Goal: Communication & Community: Ask a question

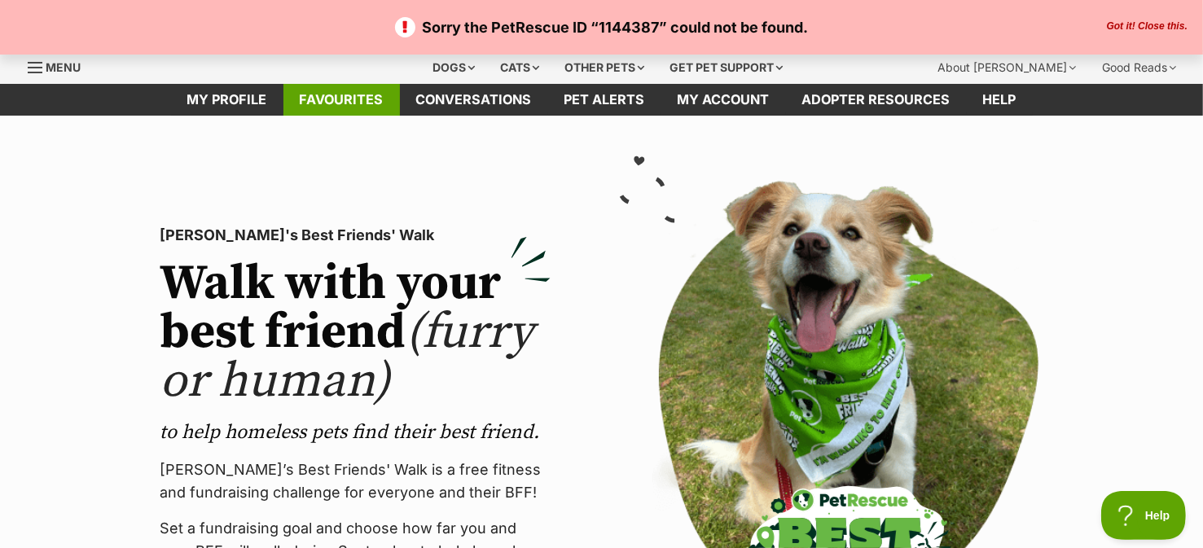
click at [341, 101] on link "Favourites" at bounding box center [341, 100] width 116 height 32
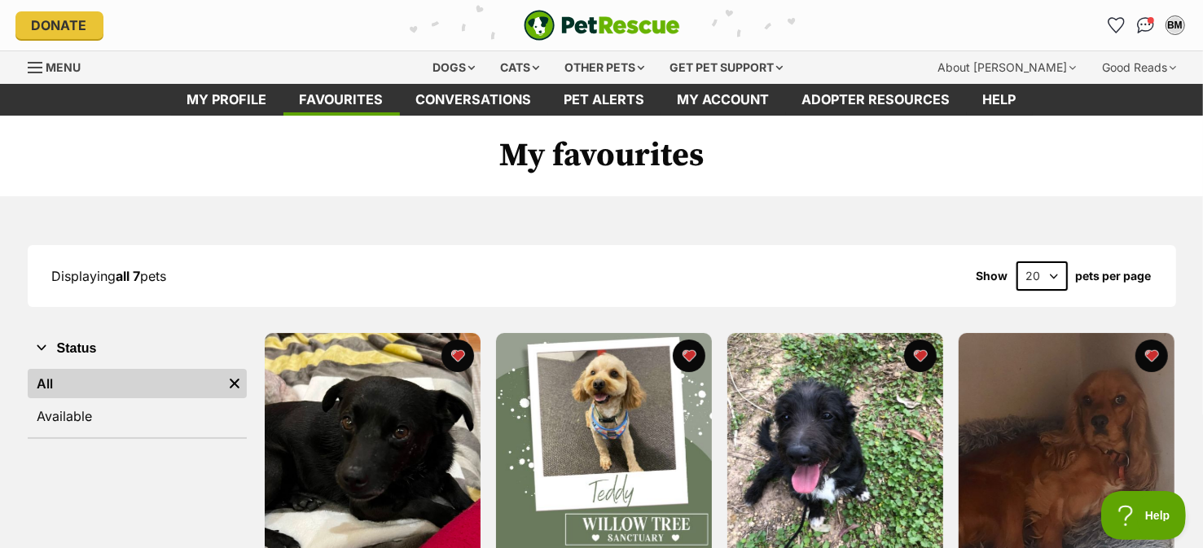
click at [1063, 194] on h1 "My favourites" at bounding box center [601, 156] width 1203 height 81
click at [527, 261] on div "Displaying all 7 pets Show 20 40 60 pets per page" at bounding box center [602, 275] width 1149 height 29
click at [836, 138] on h1 "My favourites" at bounding box center [601, 156] width 1203 height 81
click at [808, 275] on div "Displaying all 7 pets Show 20 40 60 pets per page" at bounding box center [602, 275] width 1149 height 29
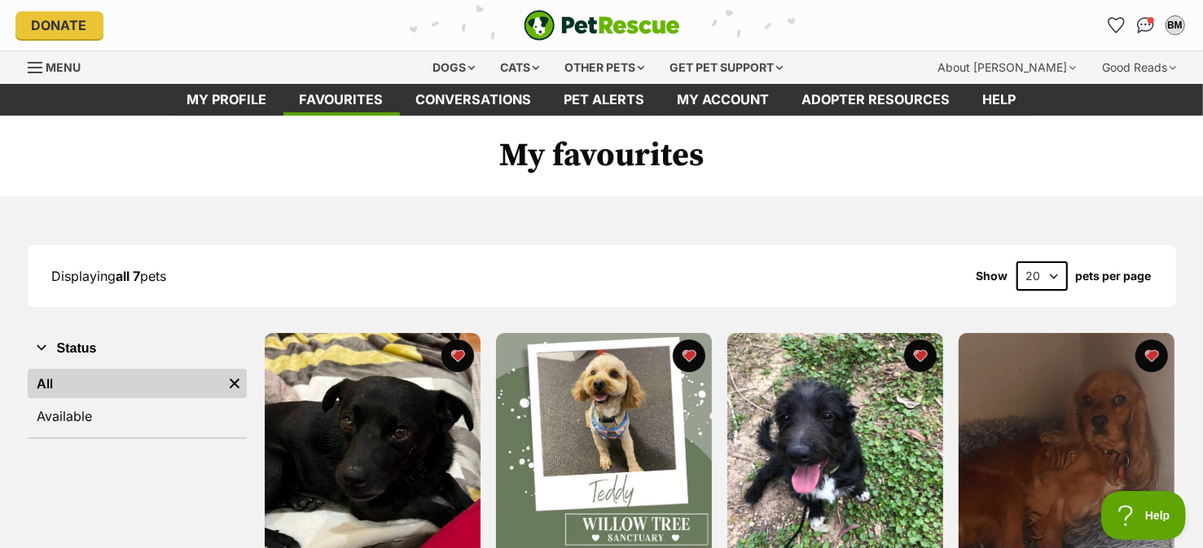
click at [877, 277] on div "Displaying all 7 pets Show 20 40 60 pets per page" at bounding box center [602, 275] width 1149 height 29
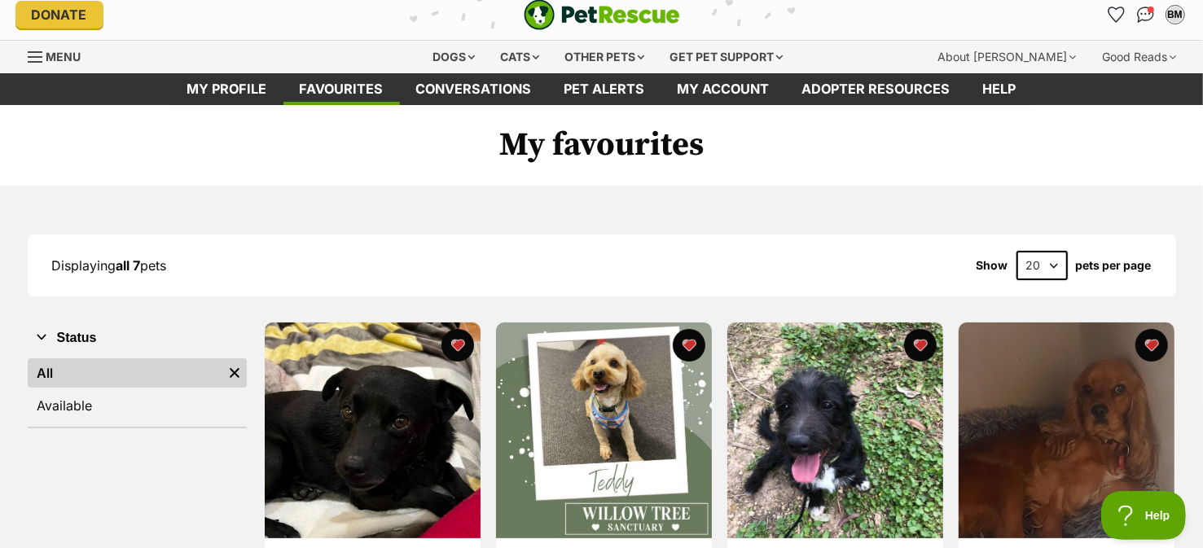
scroll to position [8, 0]
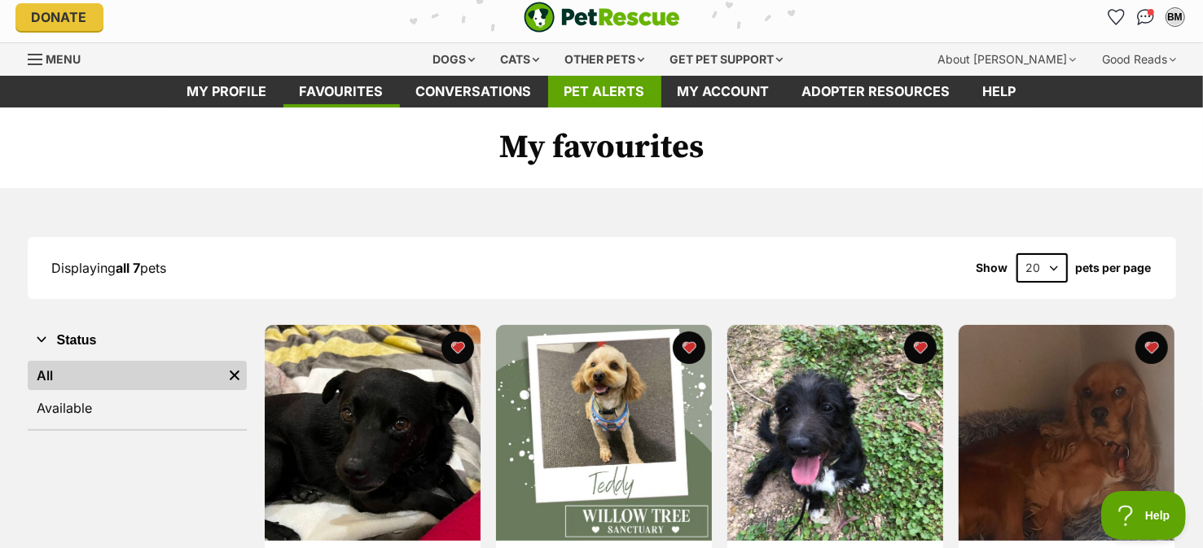
click at [605, 97] on link "Pet alerts" at bounding box center [604, 92] width 113 height 32
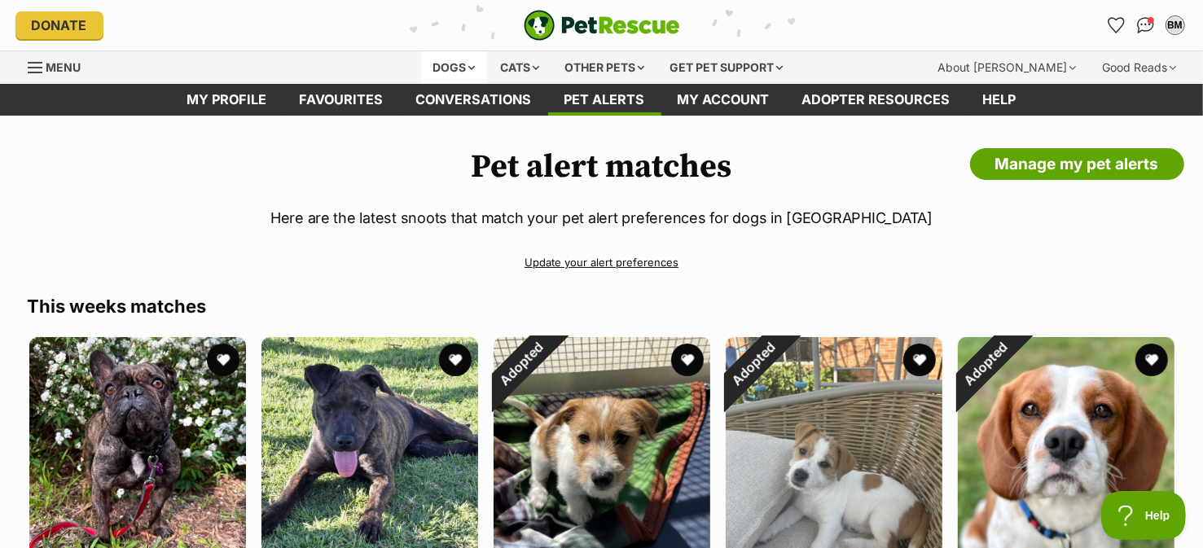
click at [451, 65] on div "Dogs" at bounding box center [453, 67] width 65 height 33
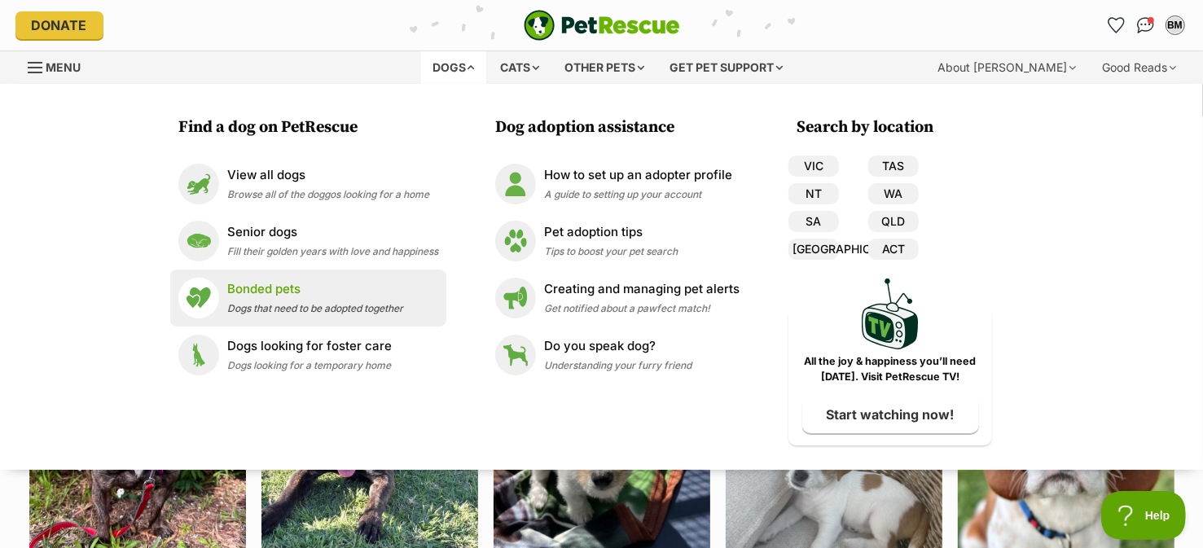
click at [294, 300] on div "Bonded pets Dogs that need to be adopted together" at bounding box center [315, 297] width 176 height 35
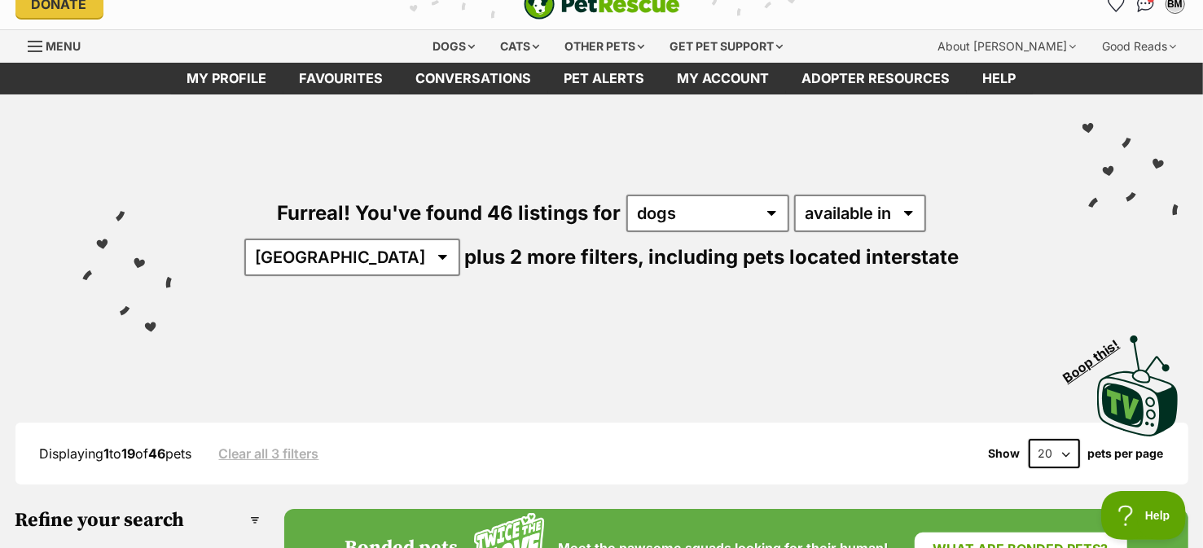
click at [314, 448] on link "Clear all 3 filters" at bounding box center [269, 453] width 100 height 15
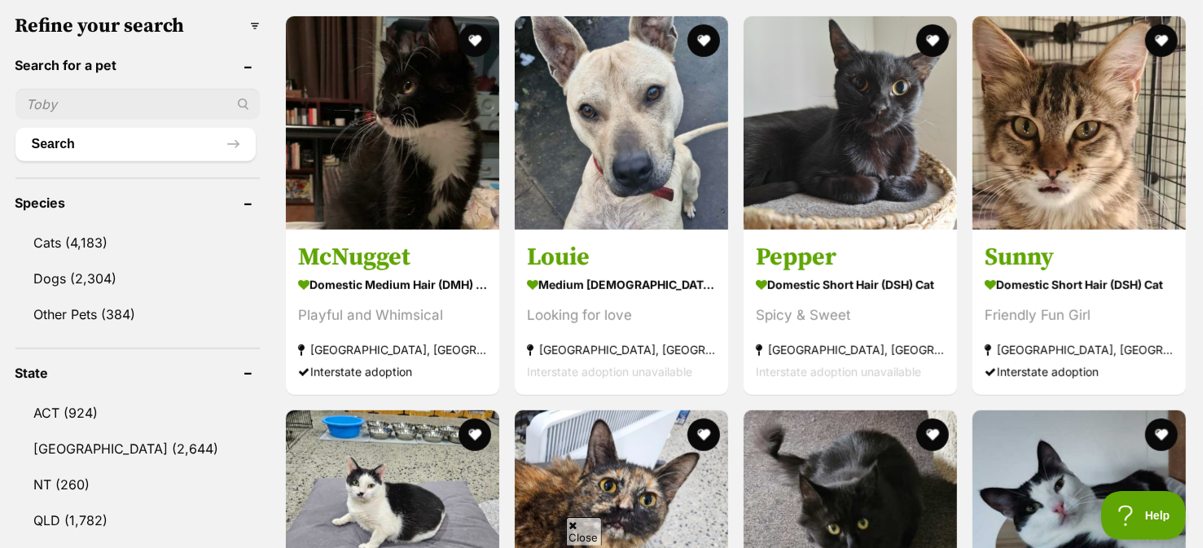
scroll to position [567, 0]
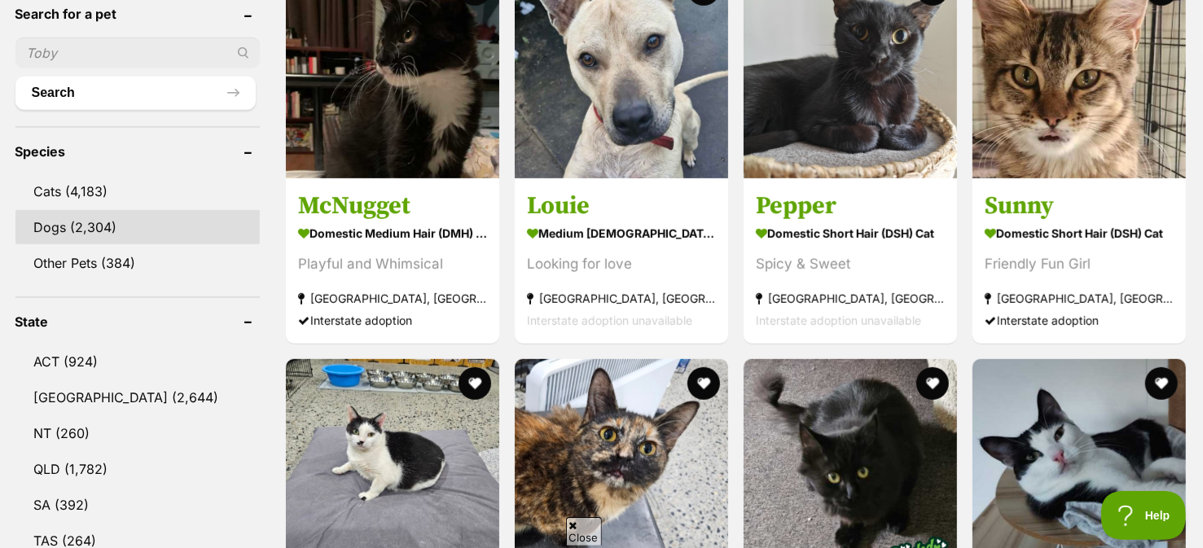
click at [69, 221] on link "Dogs (2,304)" at bounding box center [137, 227] width 244 height 34
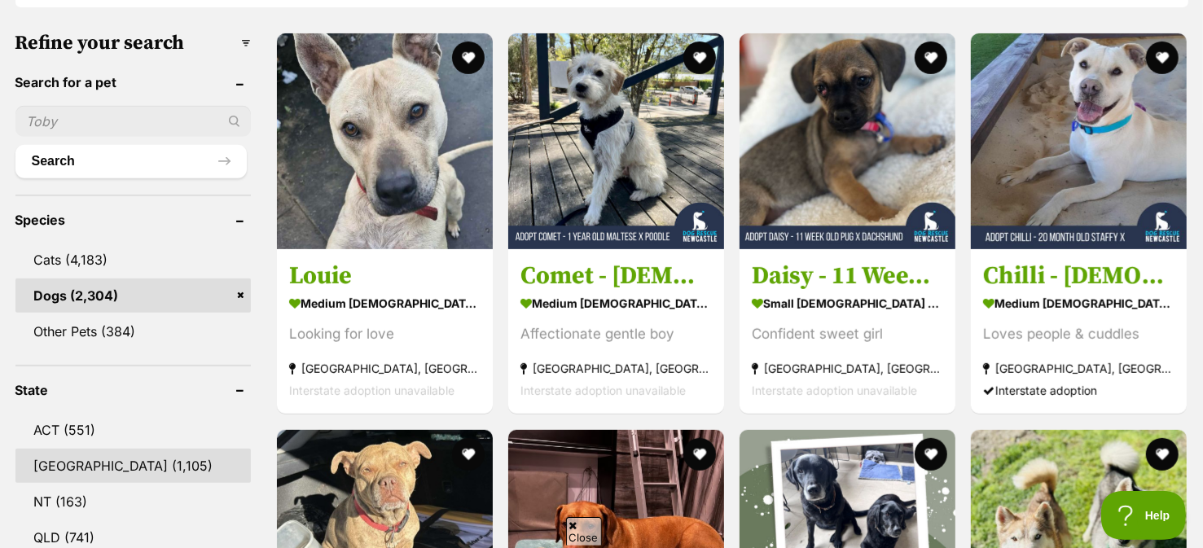
click at [83, 454] on link "[GEOGRAPHIC_DATA] (1,105)" at bounding box center [132, 466] width 235 height 34
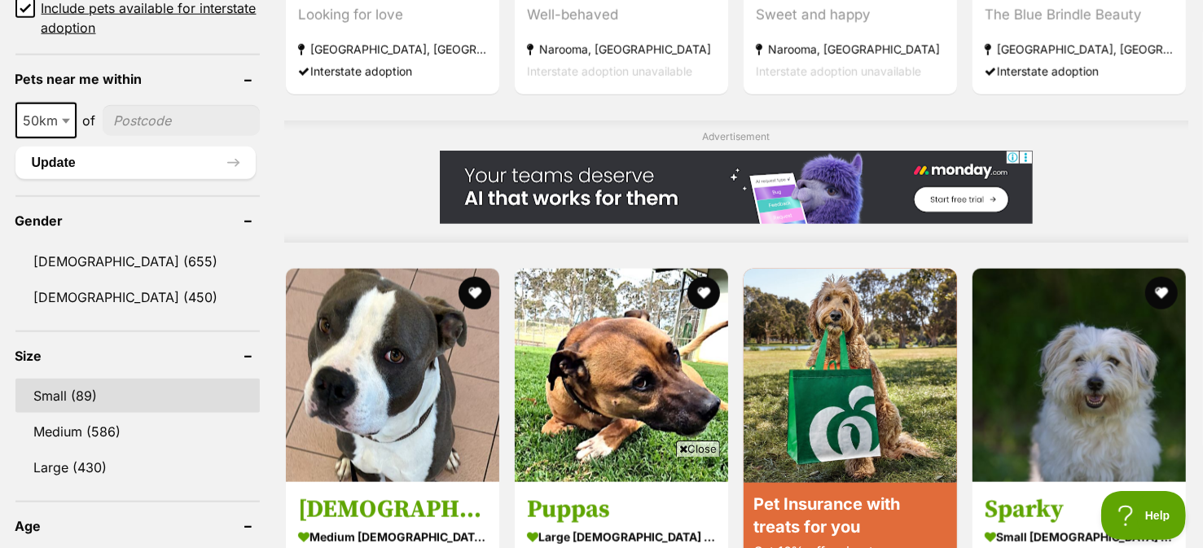
click at [60, 385] on link "Small (89)" at bounding box center [137, 396] width 244 height 34
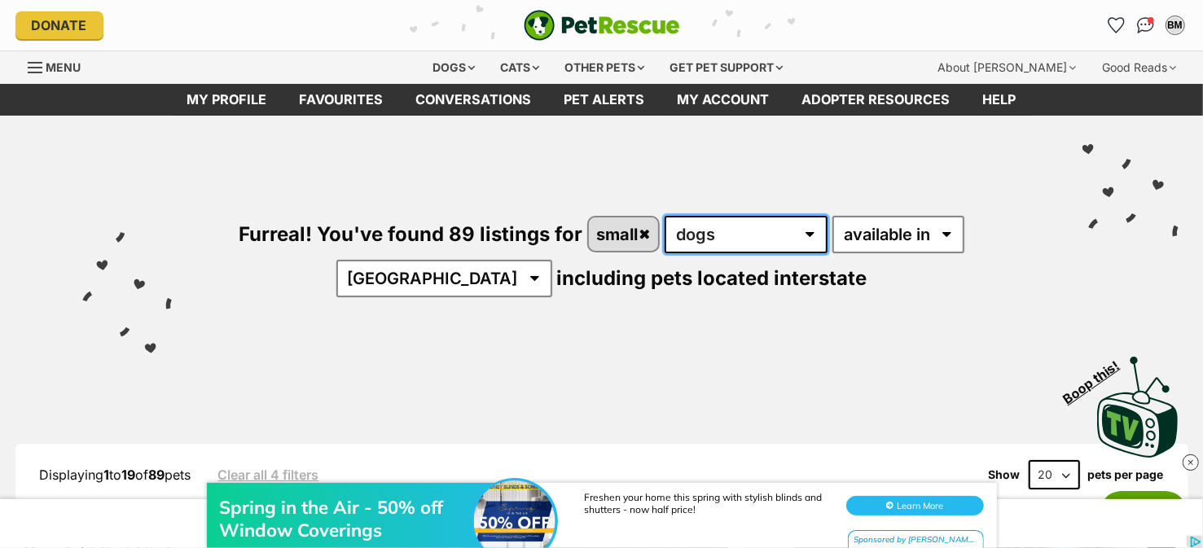
click at [807, 232] on select "any type of pet cats dogs other pets" at bounding box center [746, 234] width 163 height 37
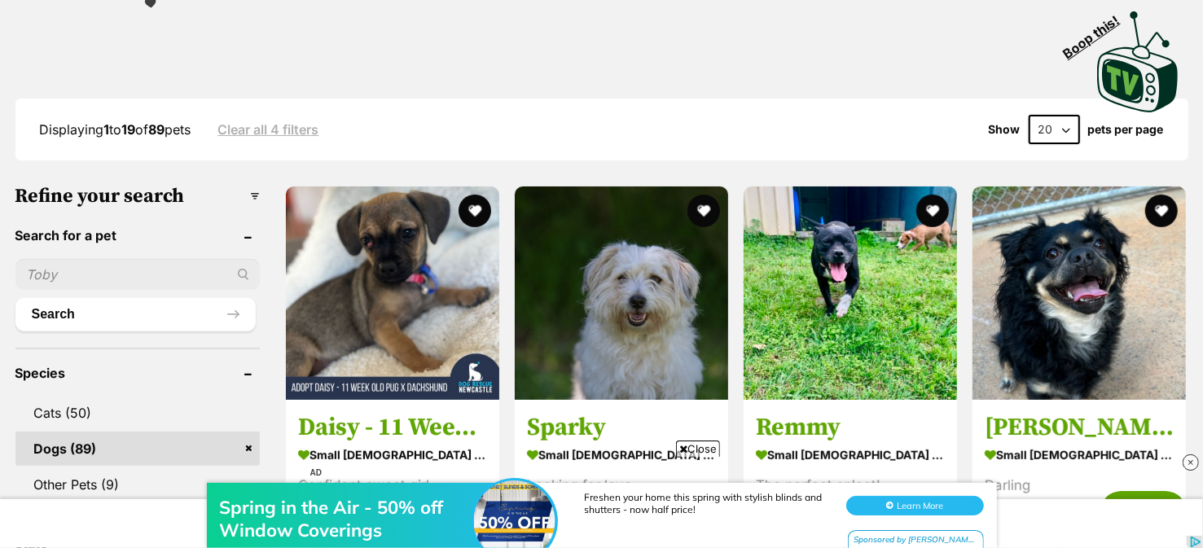
click at [255, 196] on h3 "Refine your search" at bounding box center [137, 196] width 244 height 23
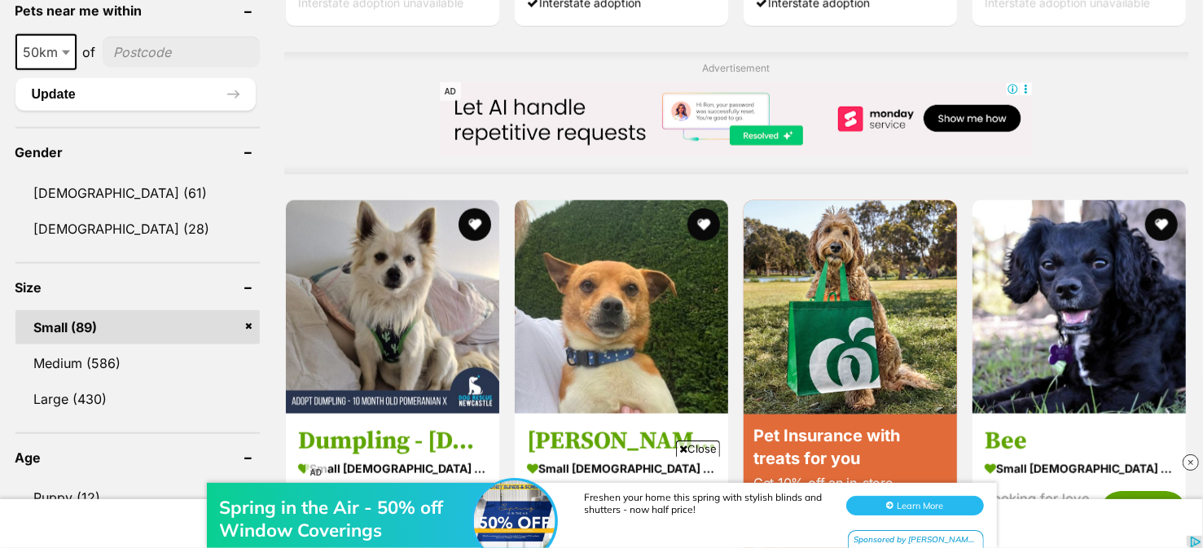
scroll to position [1266, 0]
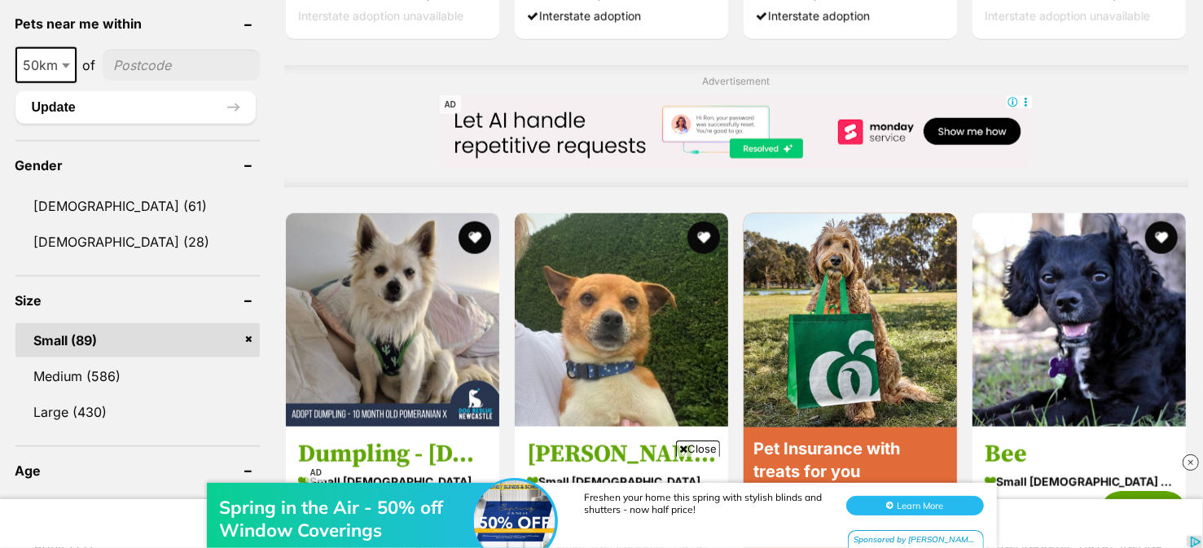
click at [248, 164] on header "Gender" at bounding box center [137, 165] width 244 height 15
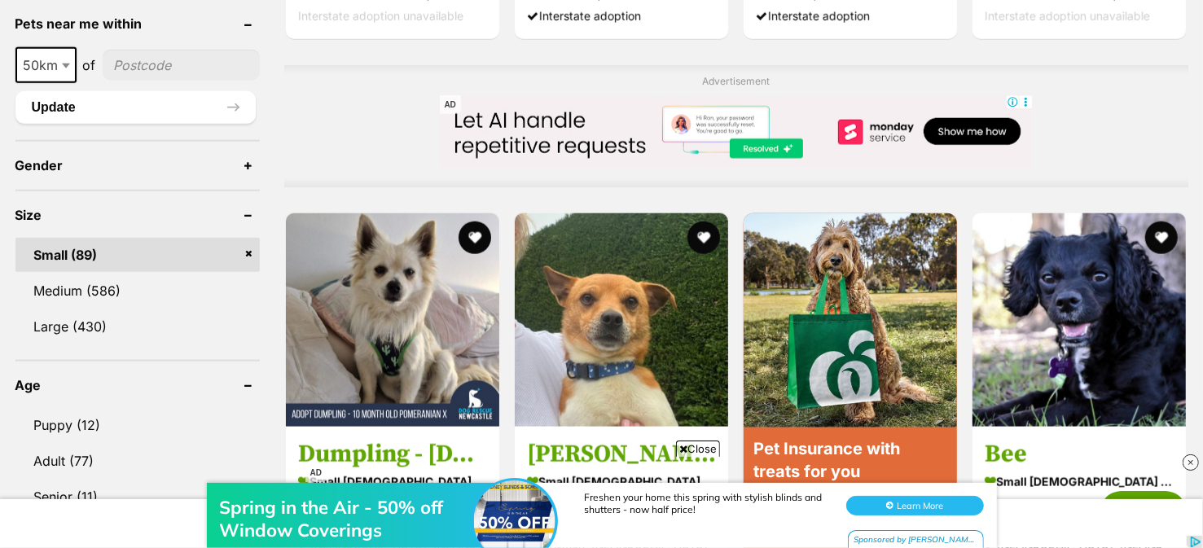
click at [248, 164] on header "Gender" at bounding box center [137, 165] width 244 height 15
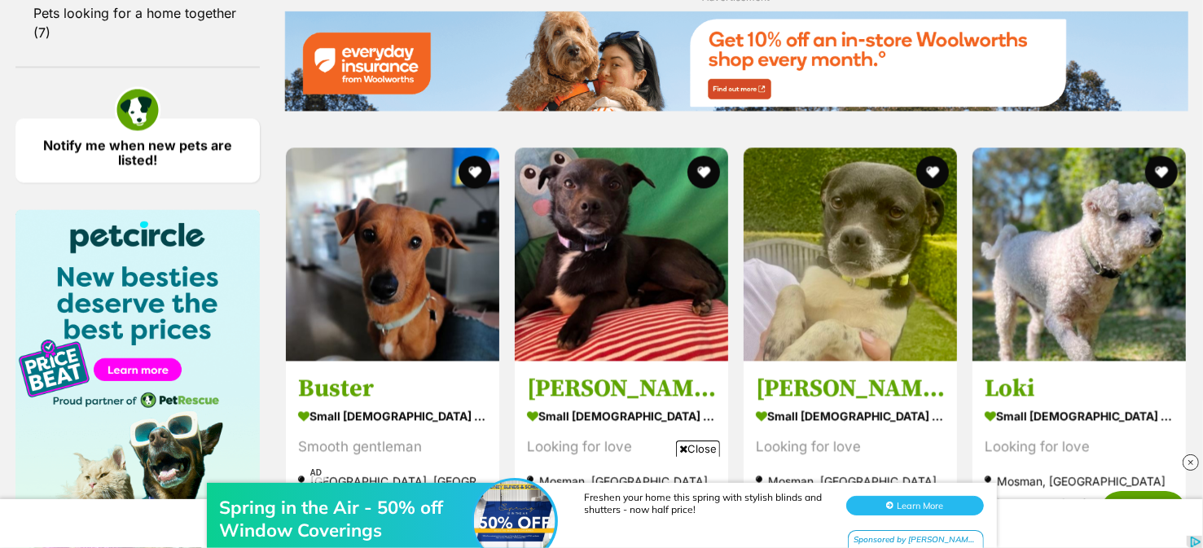
scroll to position [2323, 0]
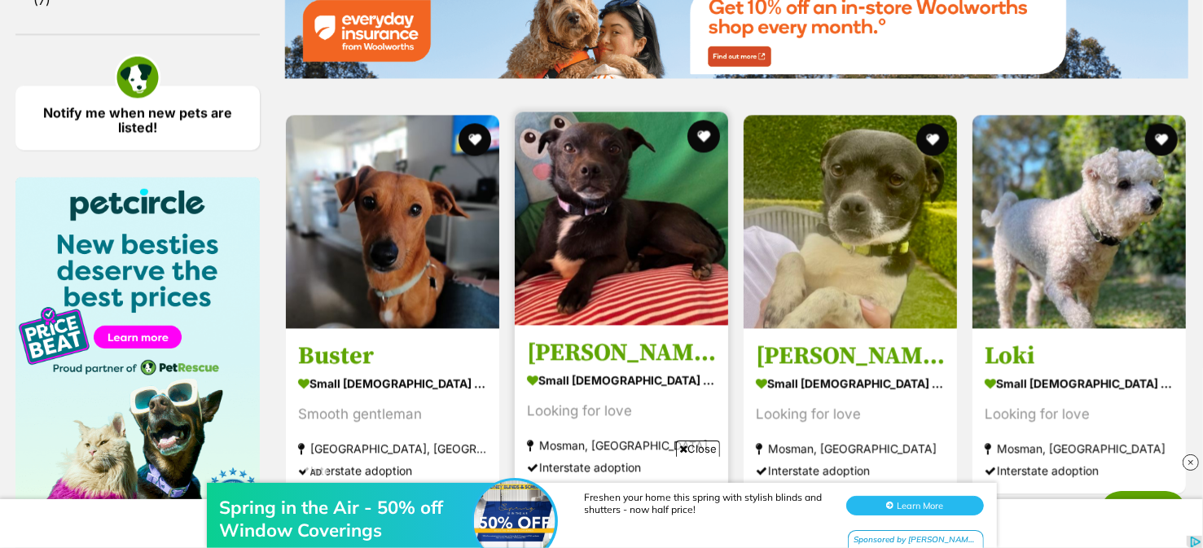
click at [640, 269] on img at bounding box center [621, 218] width 213 height 213
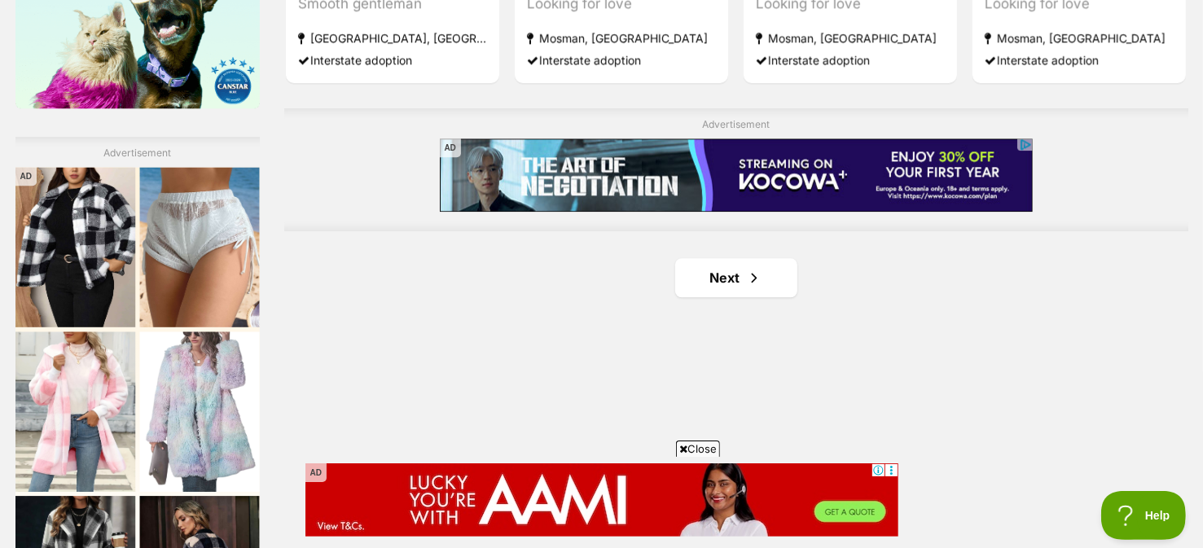
scroll to position [2739, 0]
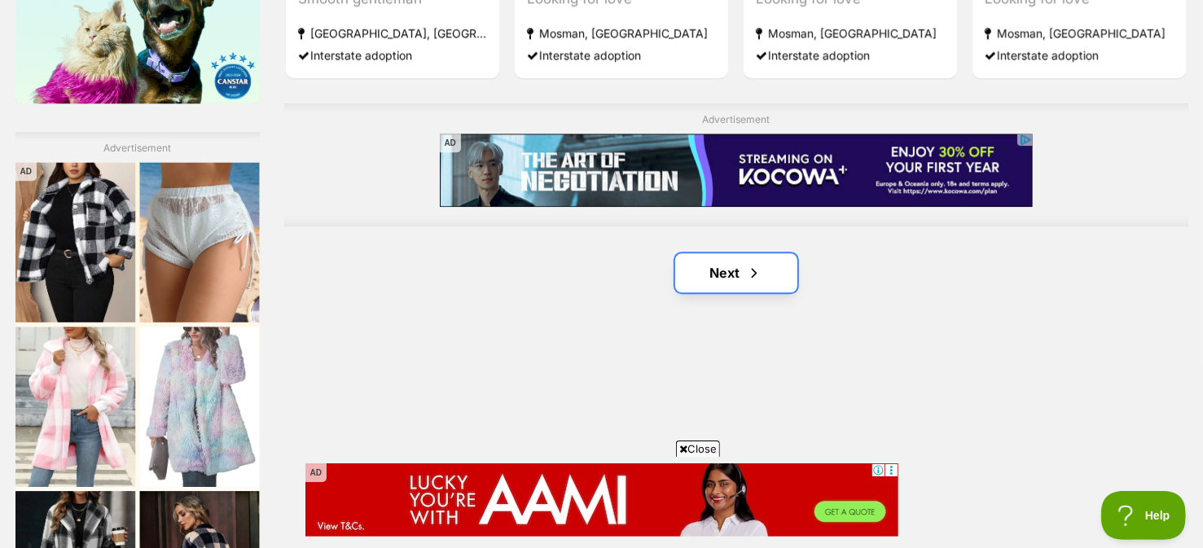
click at [716, 270] on link "Next" at bounding box center [736, 272] width 122 height 39
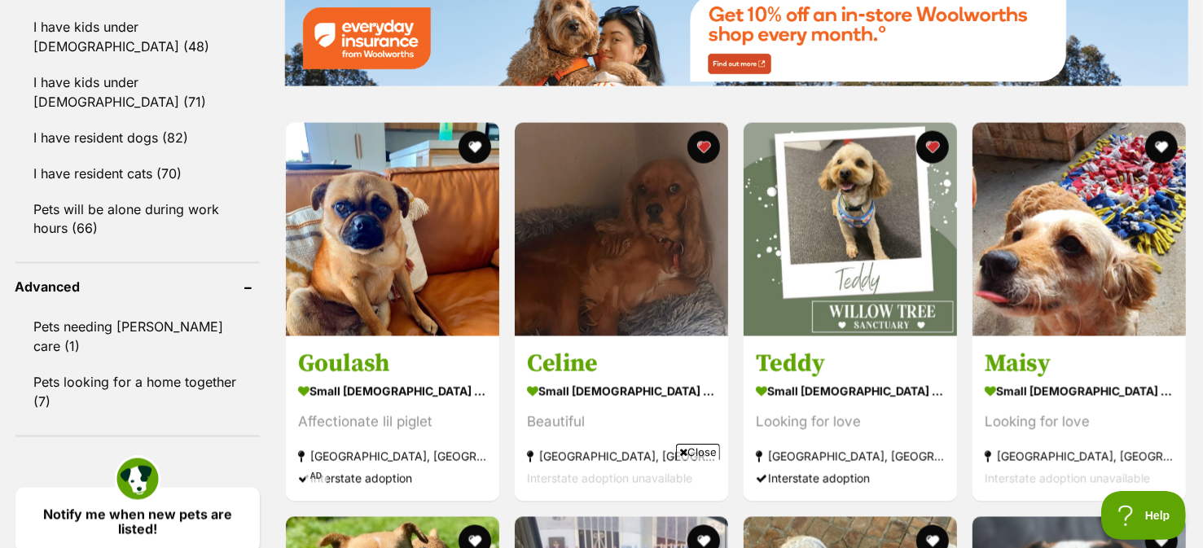
scroll to position [1923, 0]
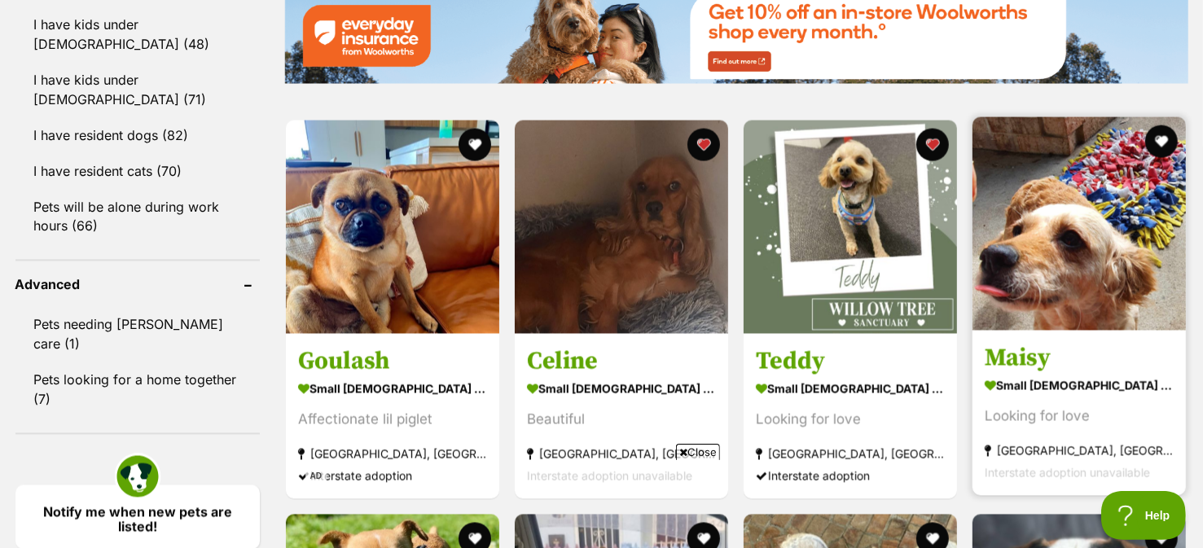
click at [1076, 256] on img at bounding box center [1079, 223] width 213 height 213
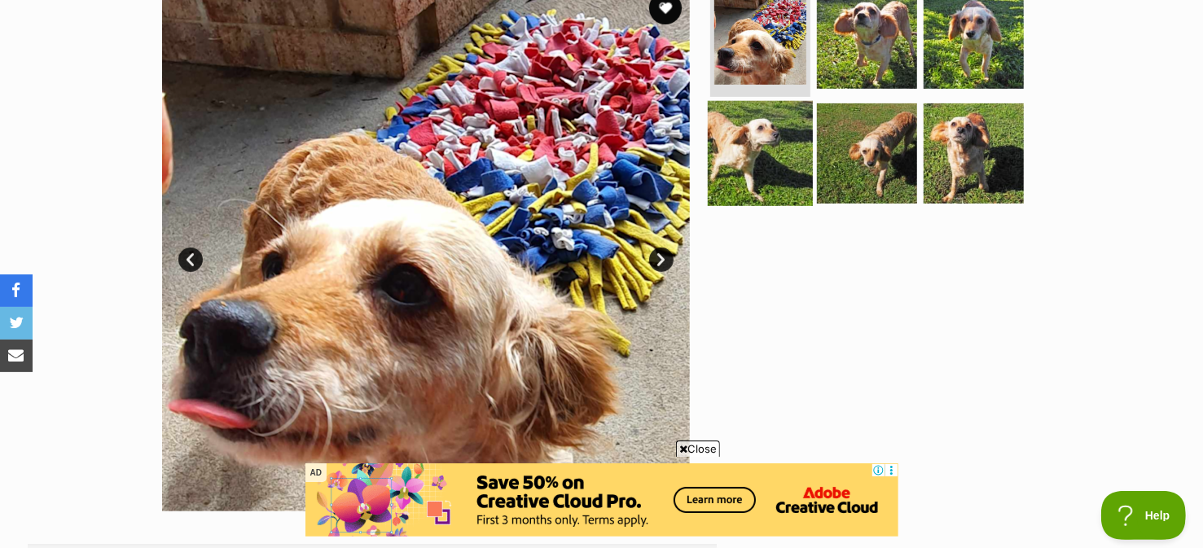
click at [768, 151] on img at bounding box center [760, 153] width 105 height 105
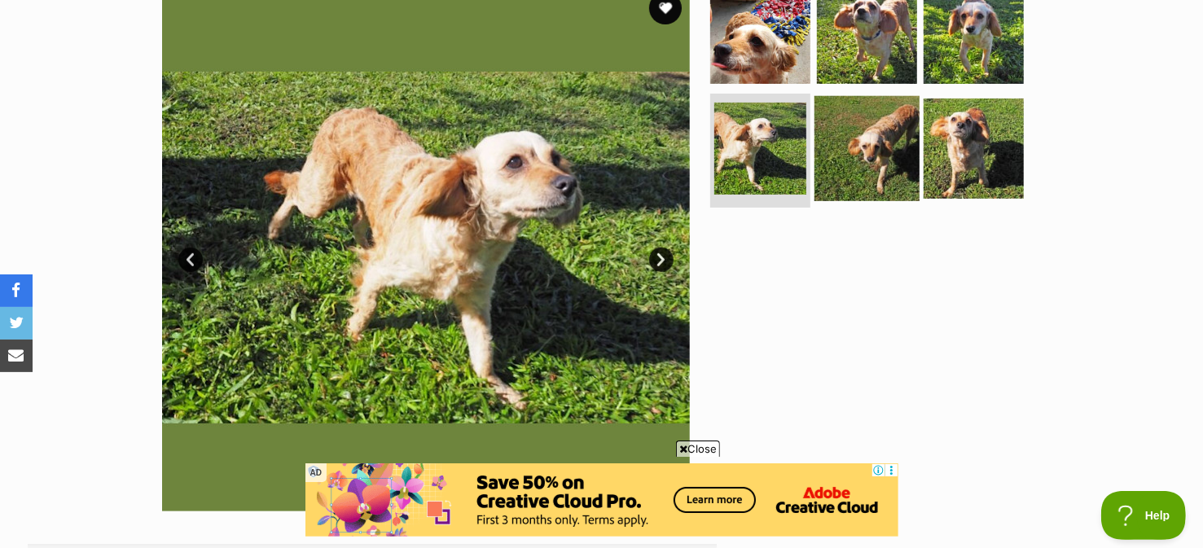
click at [875, 149] on img at bounding box center [867, 148] width 105 height 105
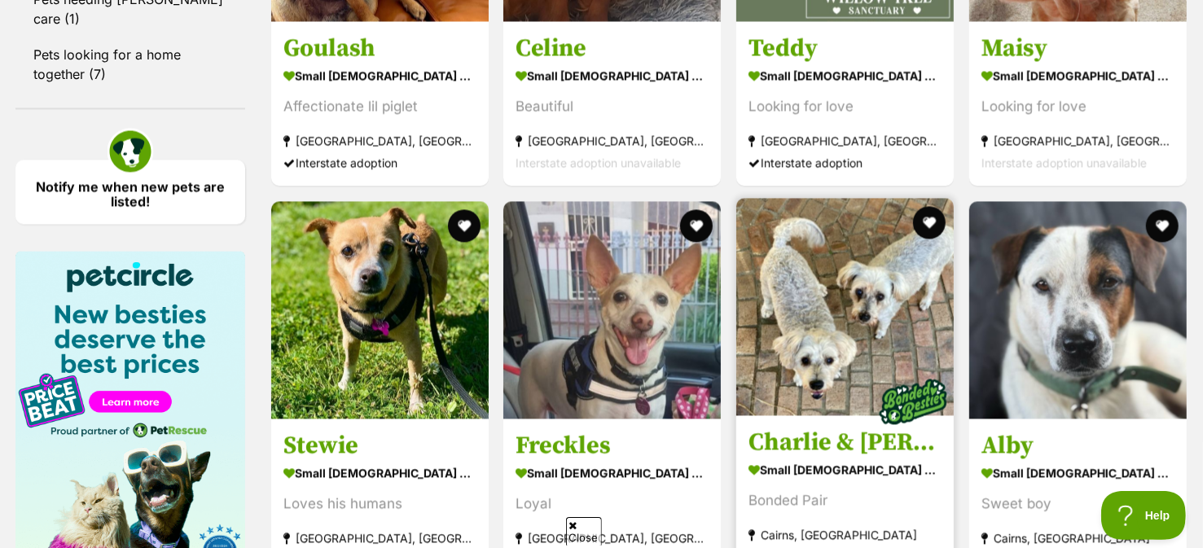
scroll to position [2270, 0]
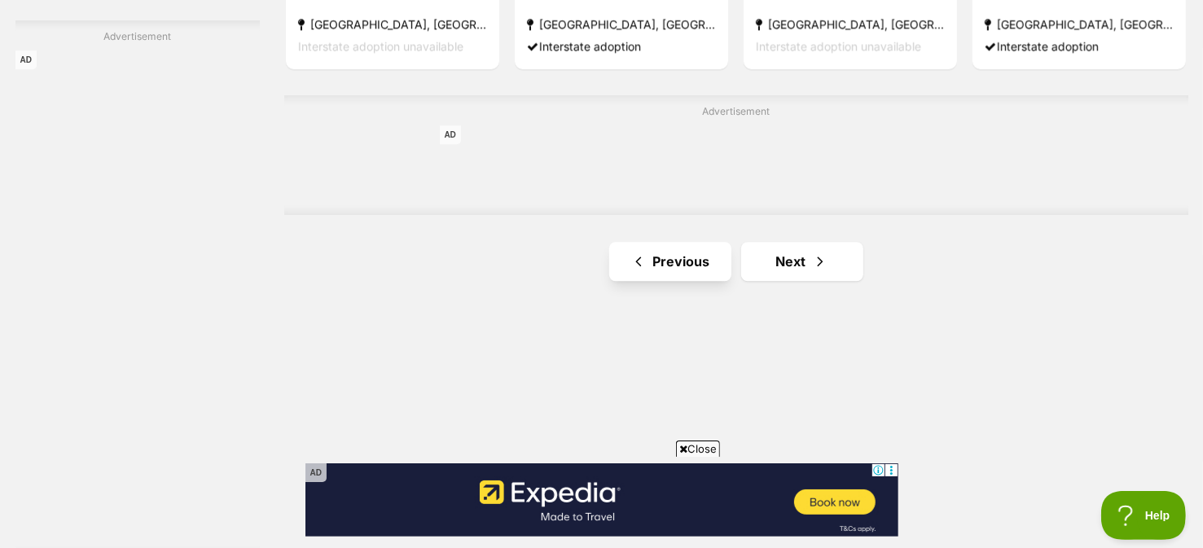
scroll to position [2855, 0]
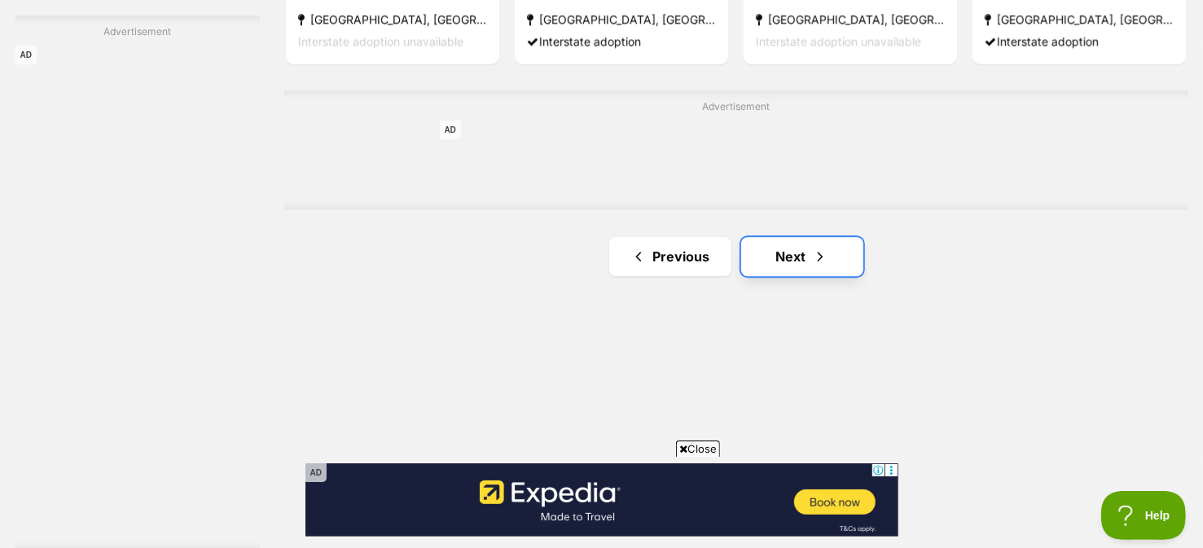
click at [784, 258] on link "Next" at bounding box center [802, 256] width 122 height 39
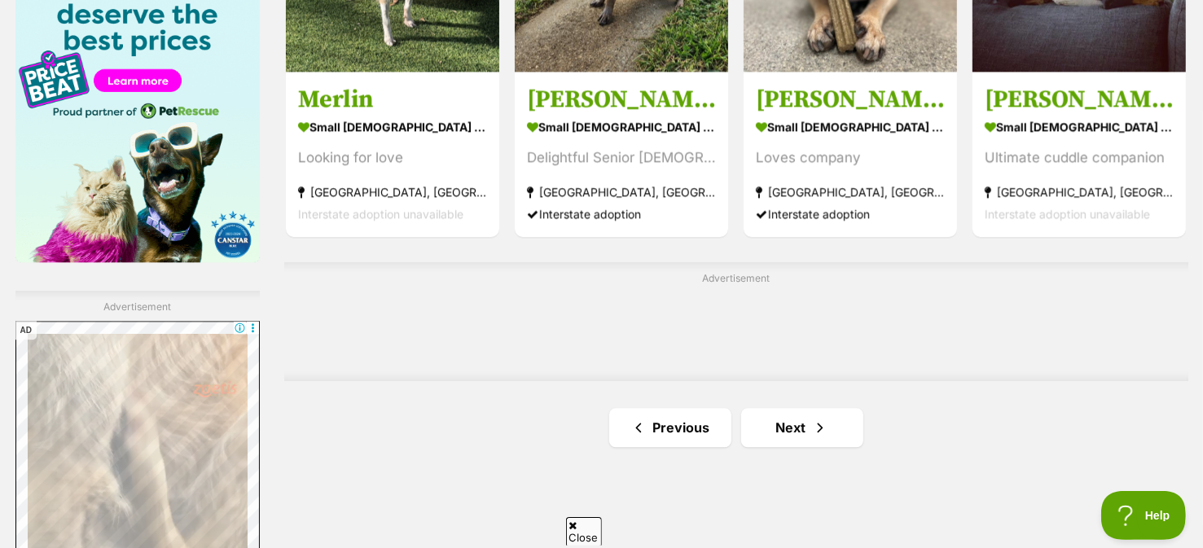
scroll to position [2600, 0]
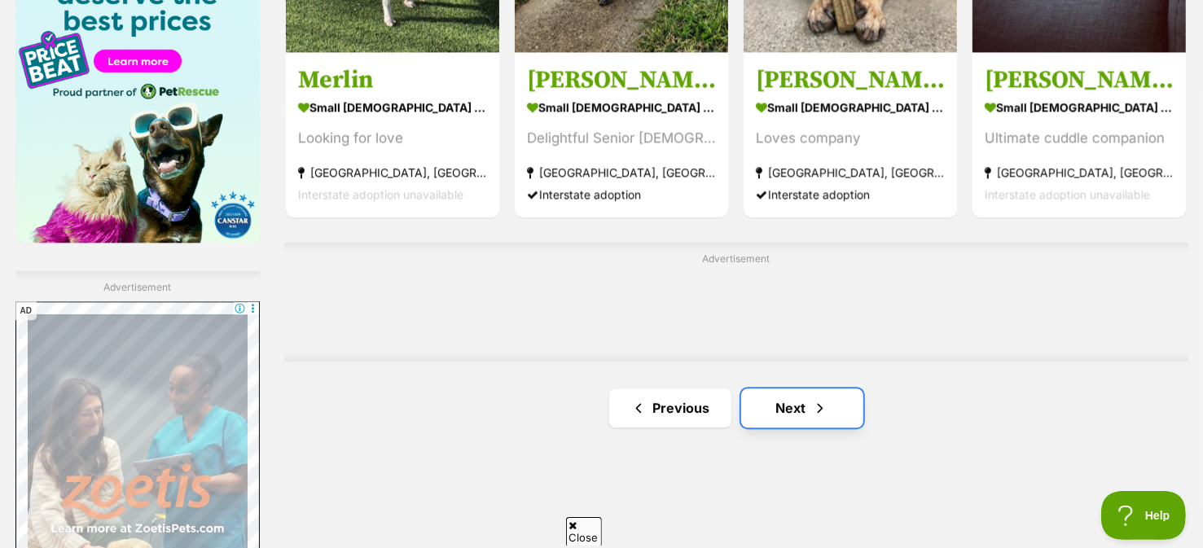
click at [780, 402] on link "Next" at bounding box center [802, 408] width 122 height 39
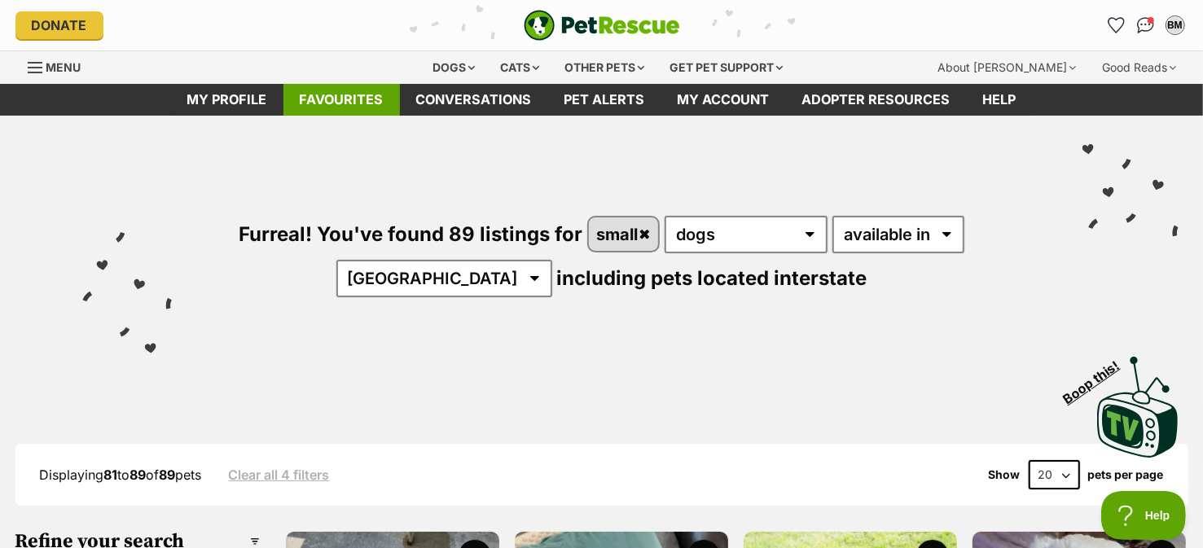
click at [343, 97] on link "Favourites" at bounding box center [341, 100] width 116 height 32
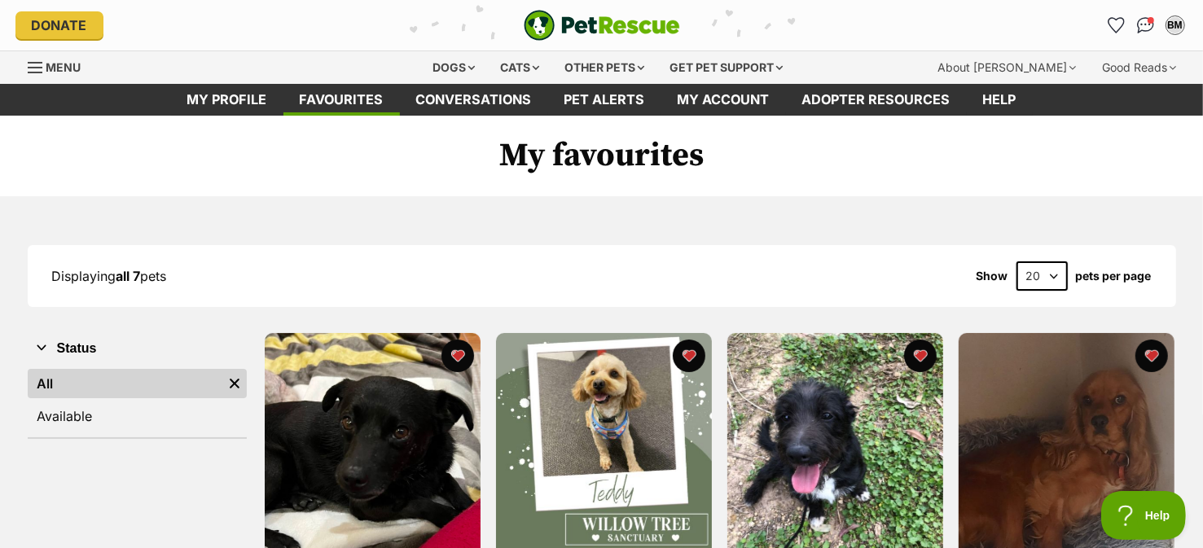
click at [66, 65] on span "Menu" at bounding box center [63, 67] width 35 height 14
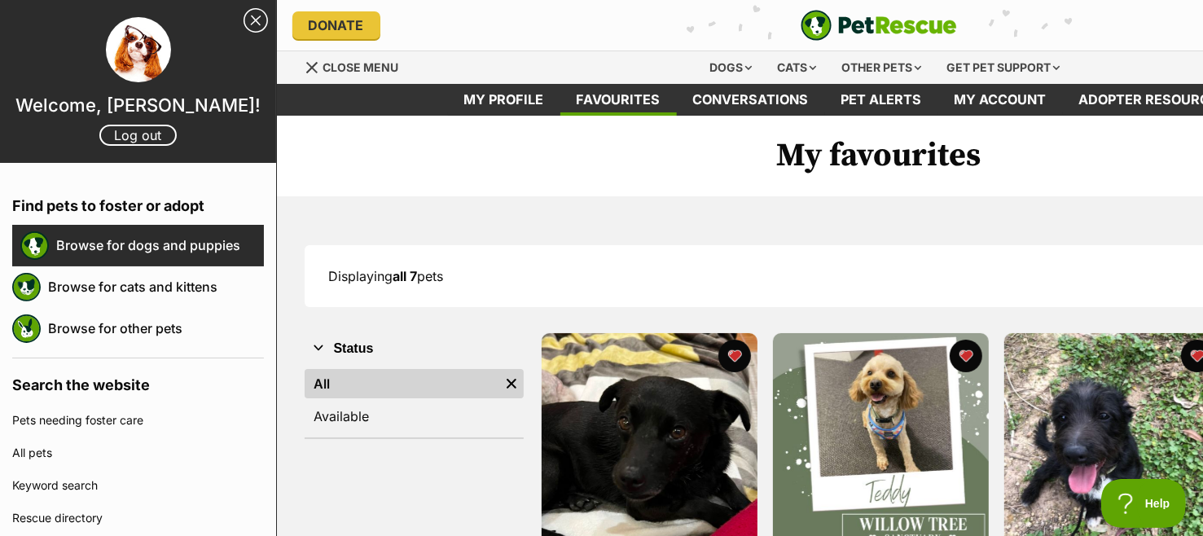
click at [162, 247] on link "Browse for dogs and puppies" at bounding box center [160, 245] width 208 height 34
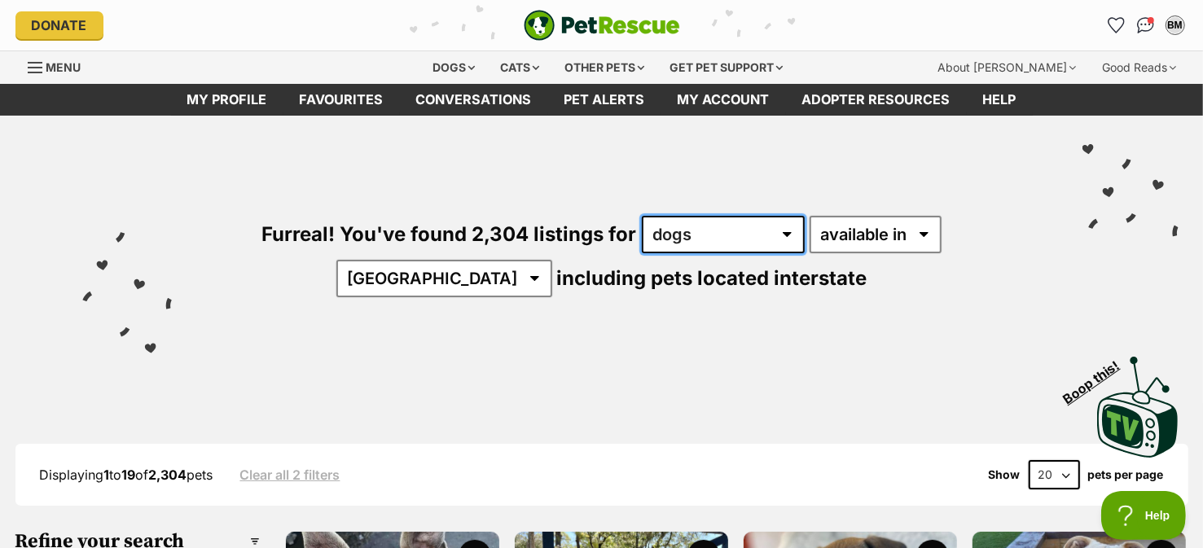
click at [726, 232] on select "any type of pet cats dogs other pets" at bounding box center [723, 234] width 163 height 37
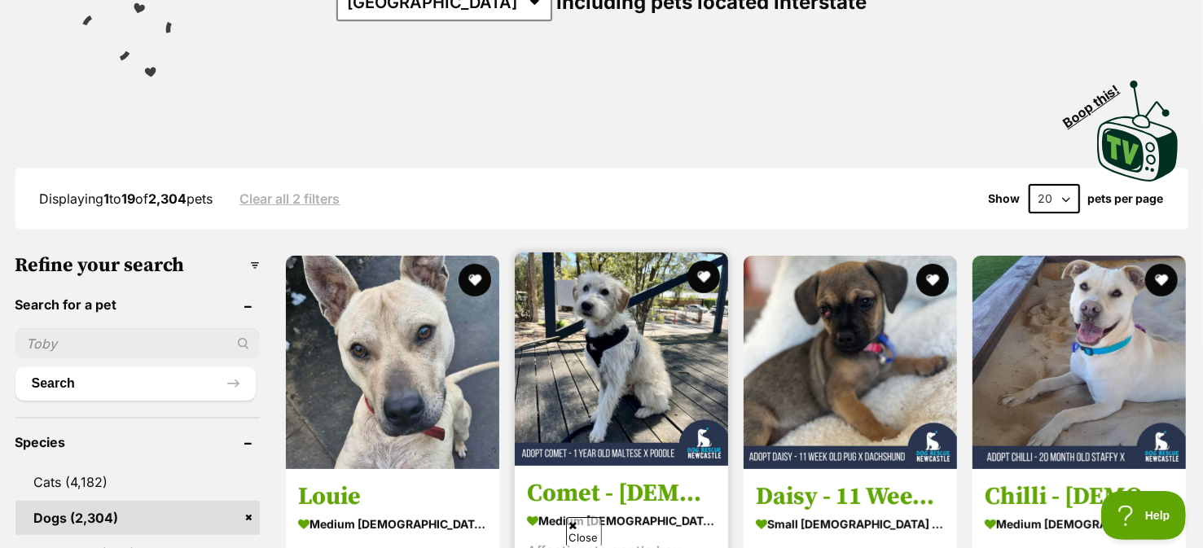
scroll to position [279, 0]
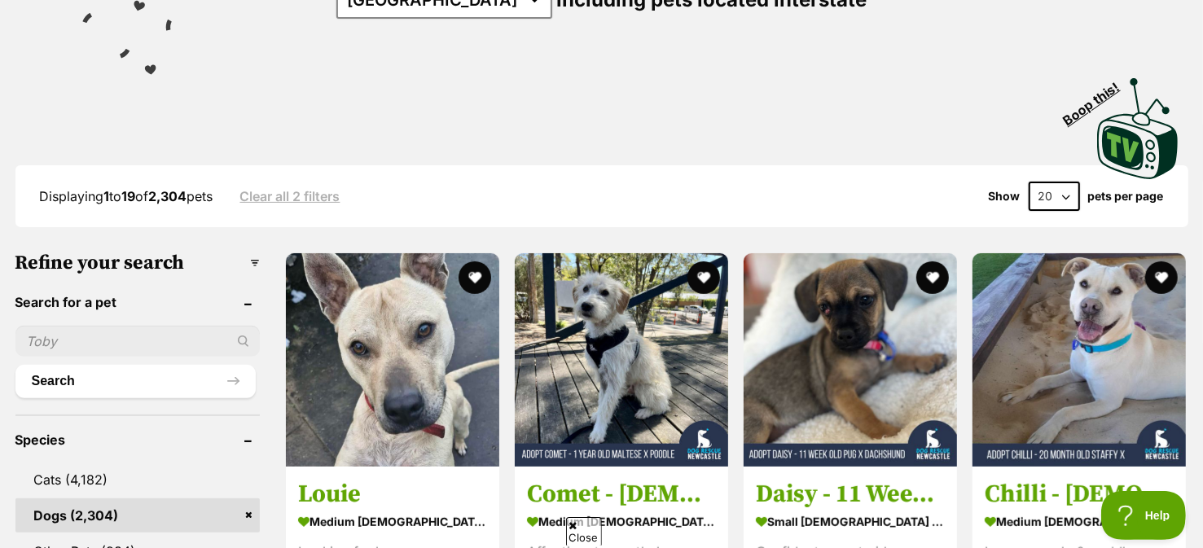
click at [69, 334] on input "text" at bounding box center [137, 341] width 244 height 31
type input "tess"
click at [15, 365] on button "Search" at bounding box center [135, 381] width 240 height 33
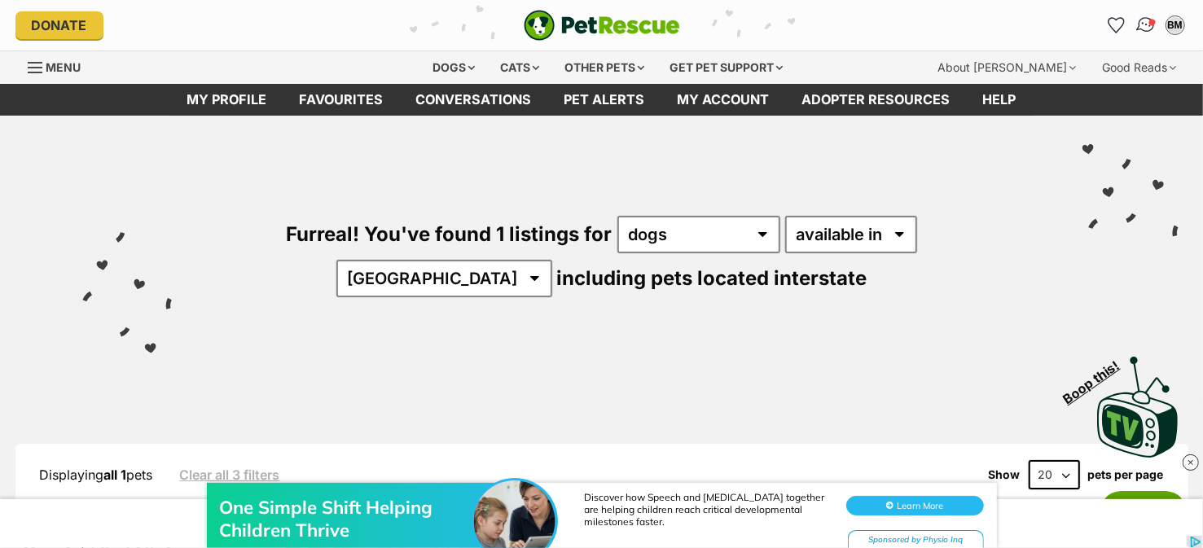
click at [1144, 26] on img "Conversations" at bounding box center [1146, 25] width 22 height 21
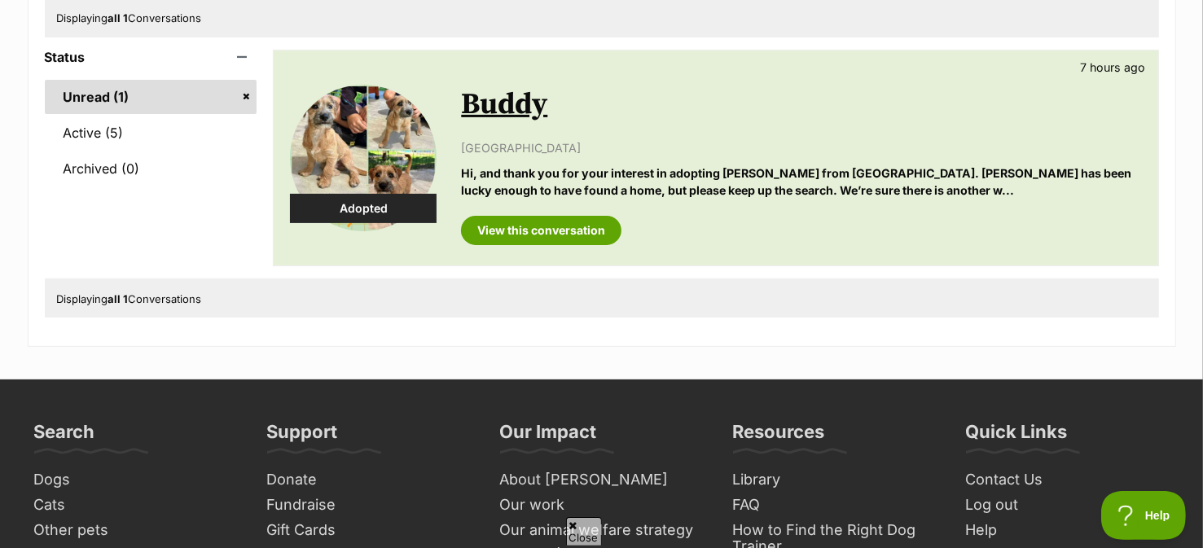
scroll to position [231, 0]
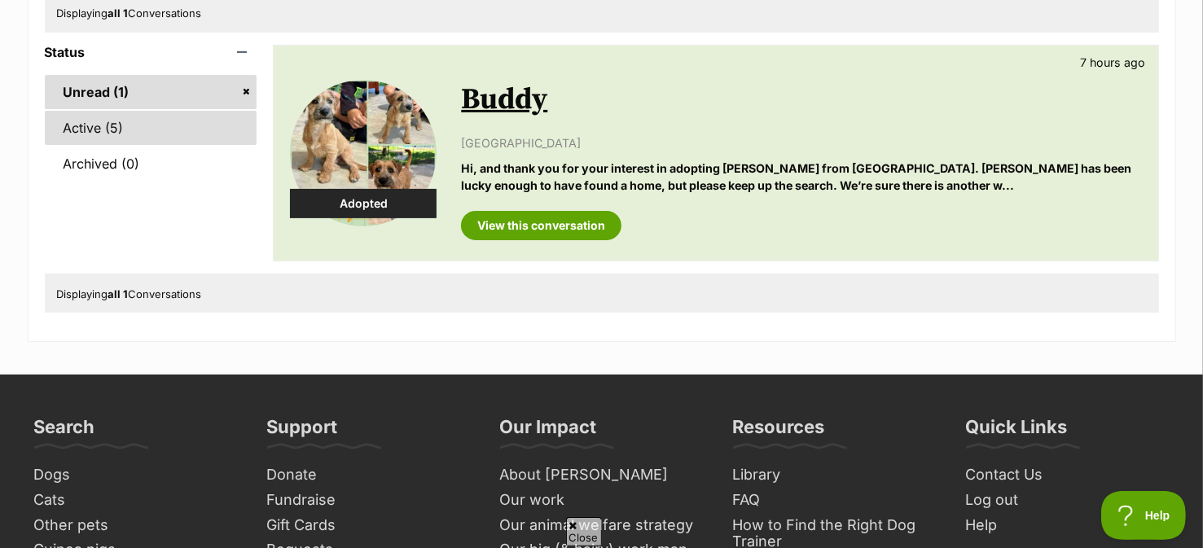
click at [89, 125] on link "Active (5)" at bounding box center [151, 128] width 213 height 34
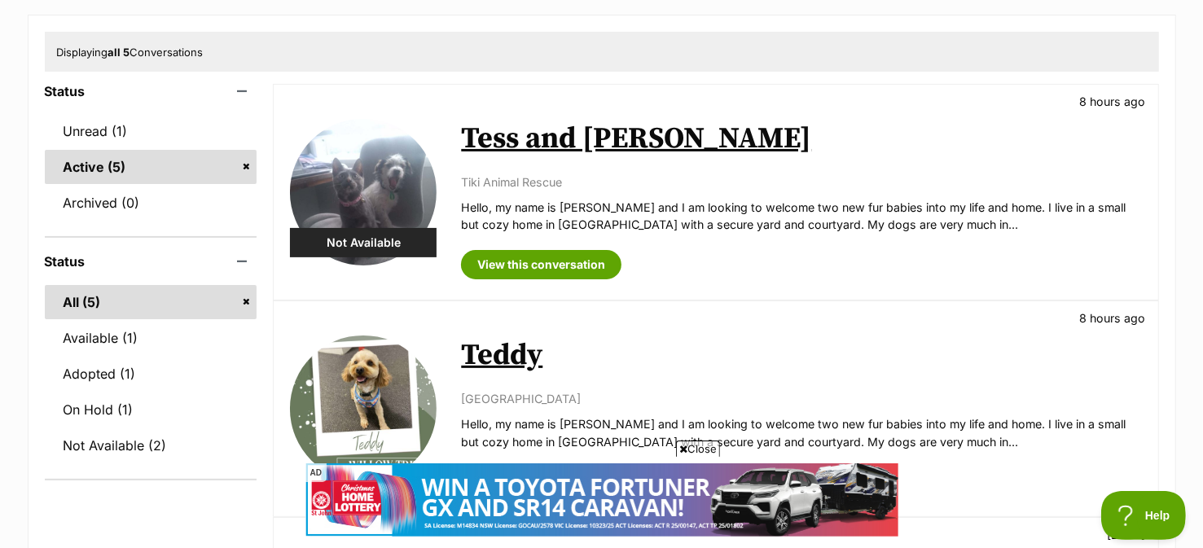
click at [370, 167] on img at bounding box center [363, 192] width 147 height 147
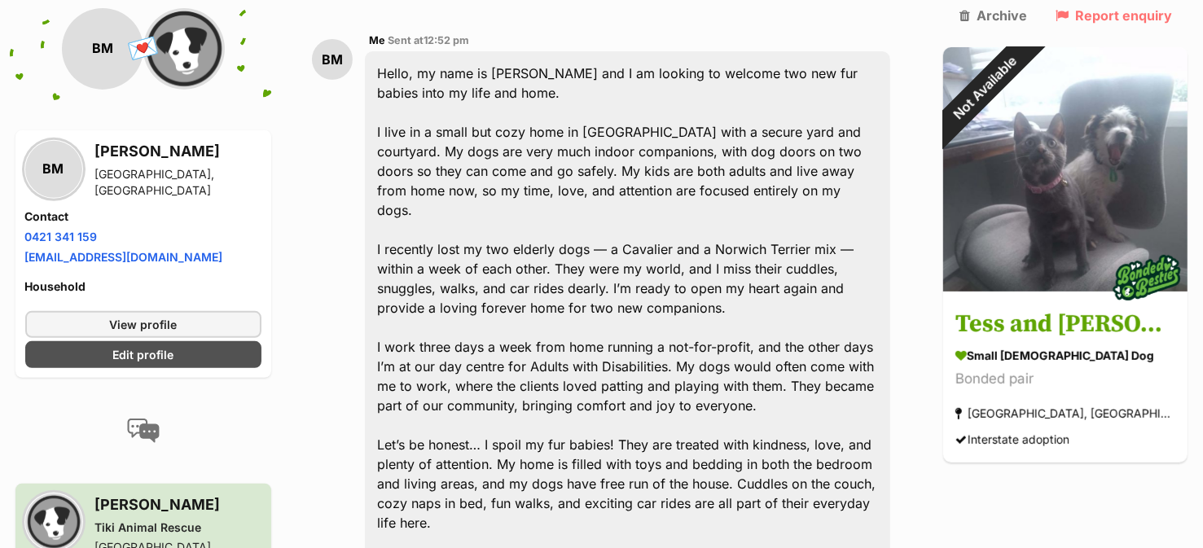
scroll to position [457, 0]
